Goal: Register for event/course

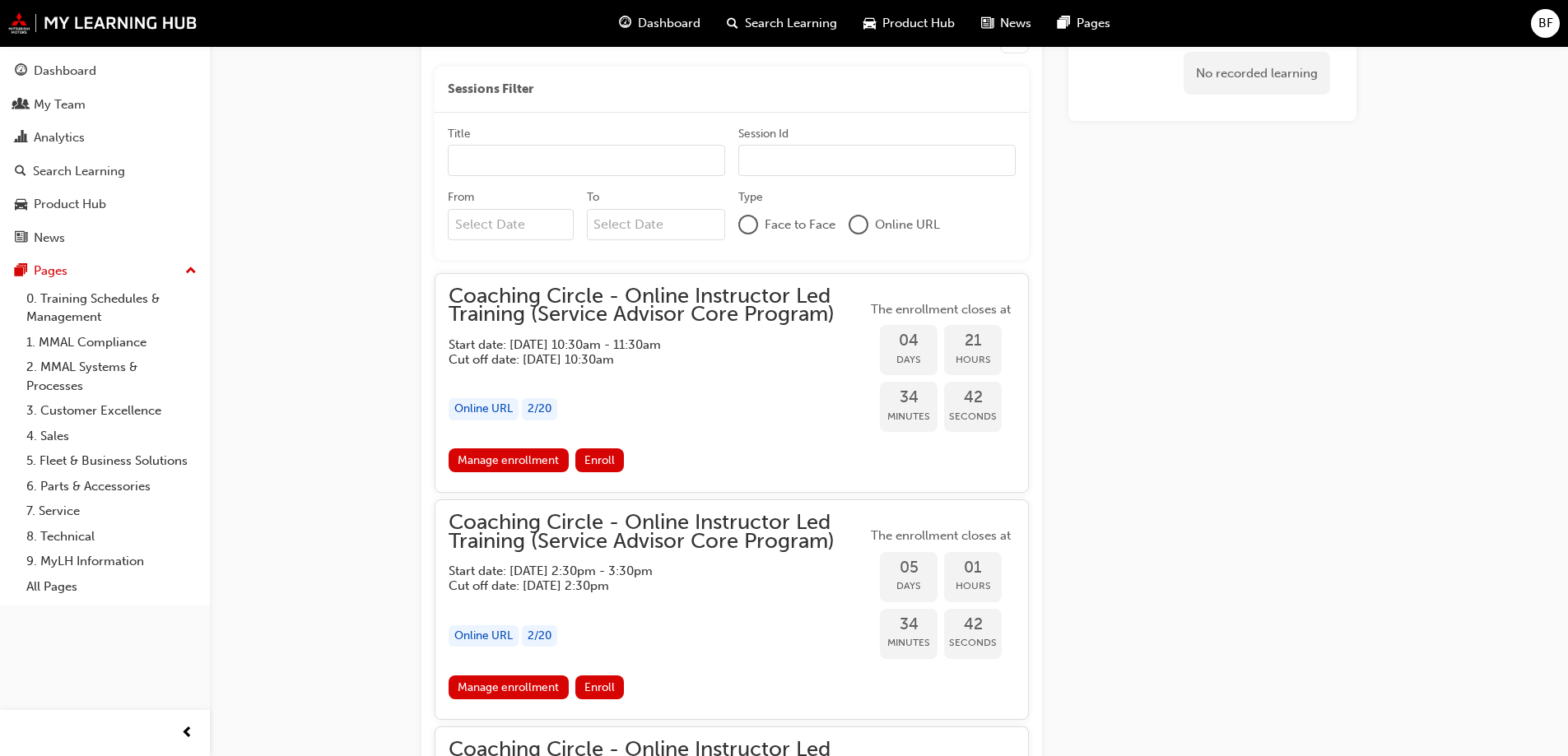
scroll to position [1354, 0]
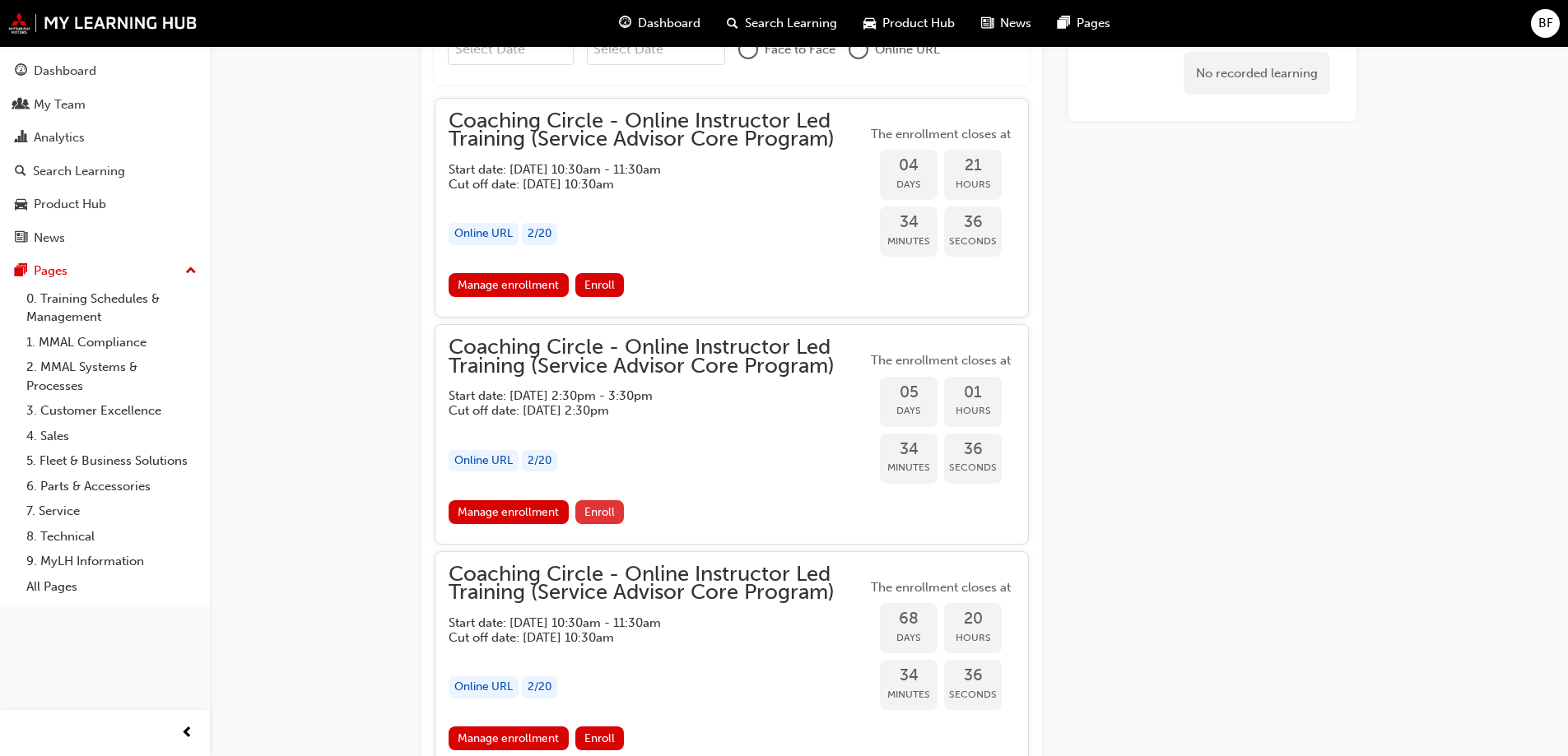
click at [599, 510] on span "Enroll" at bounding box center [599, 512] width 31 height 14
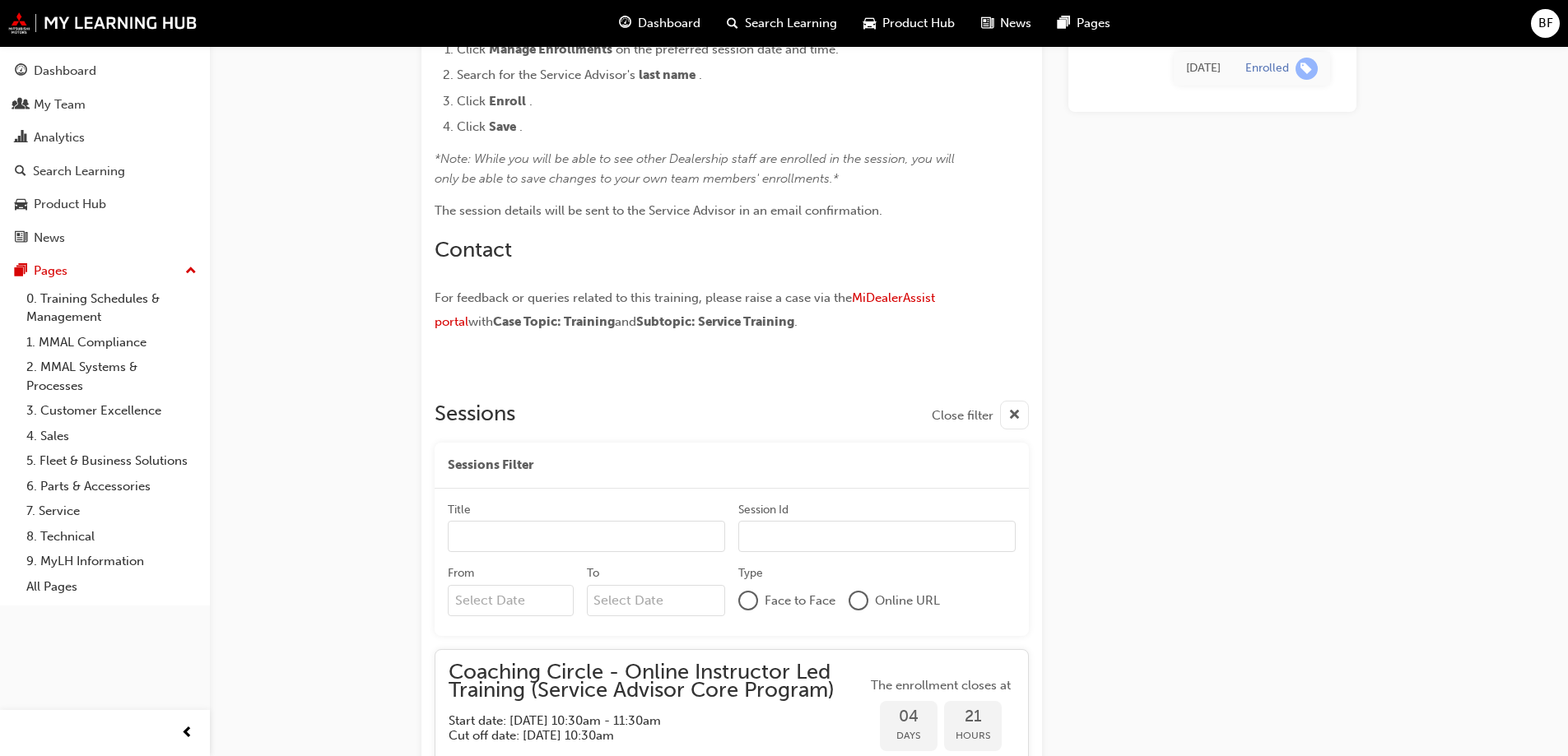
scroll to position [828, 0]
